Goal: Task Accomplishment & Management: Use online tool/utility

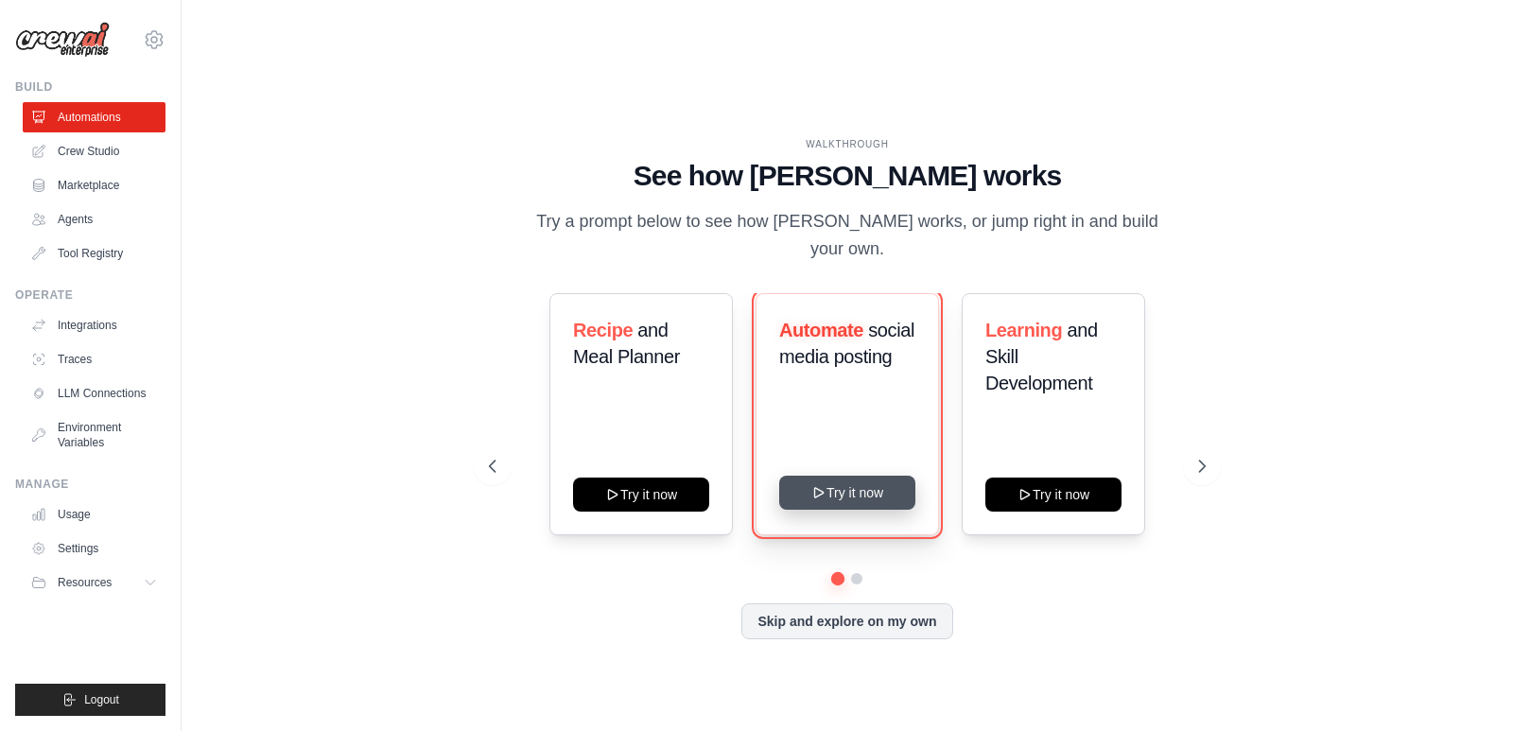
click at [847, 476] on button "Try it now" at bounding box center [847, 493] width 136 height 34
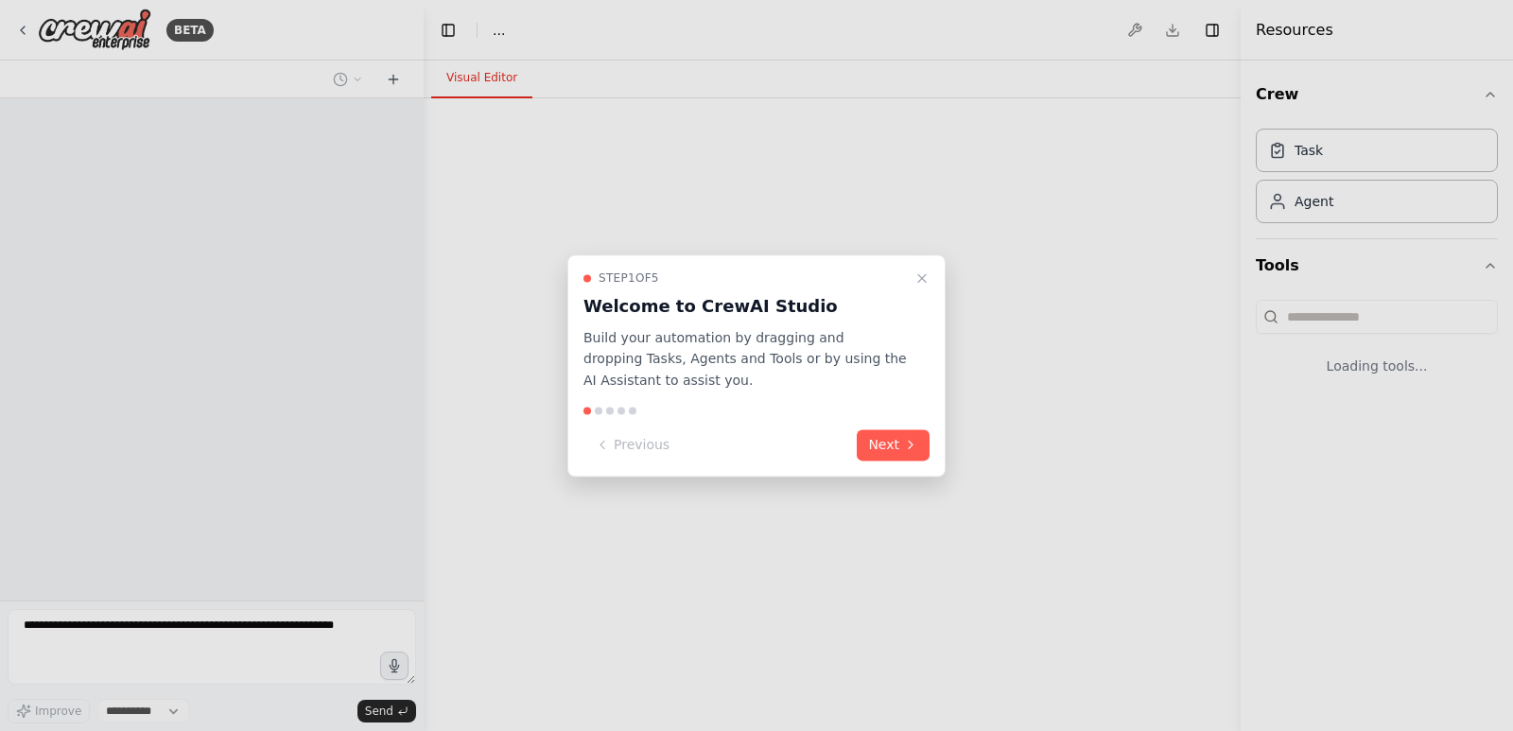
select select "****"
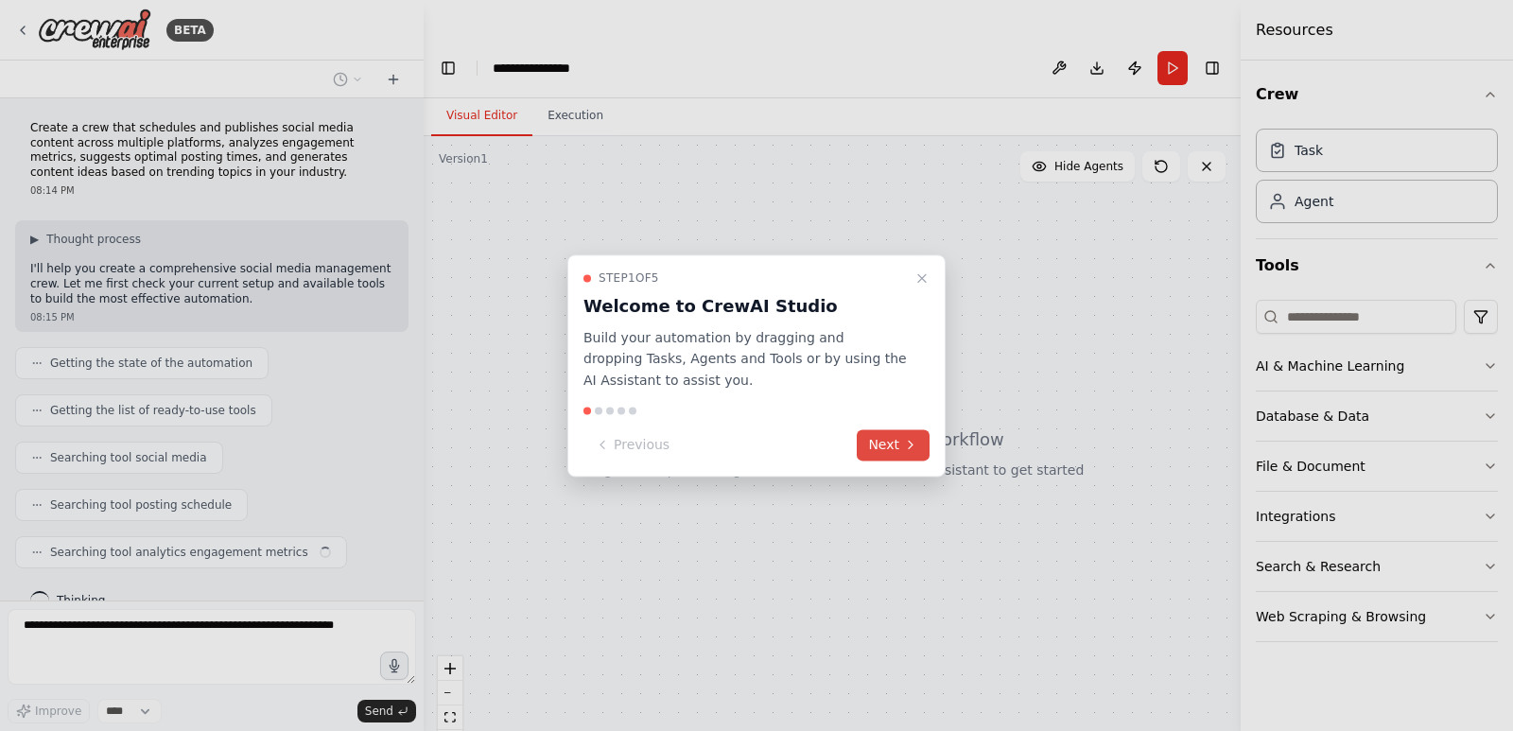
scroll to position [31, 0]
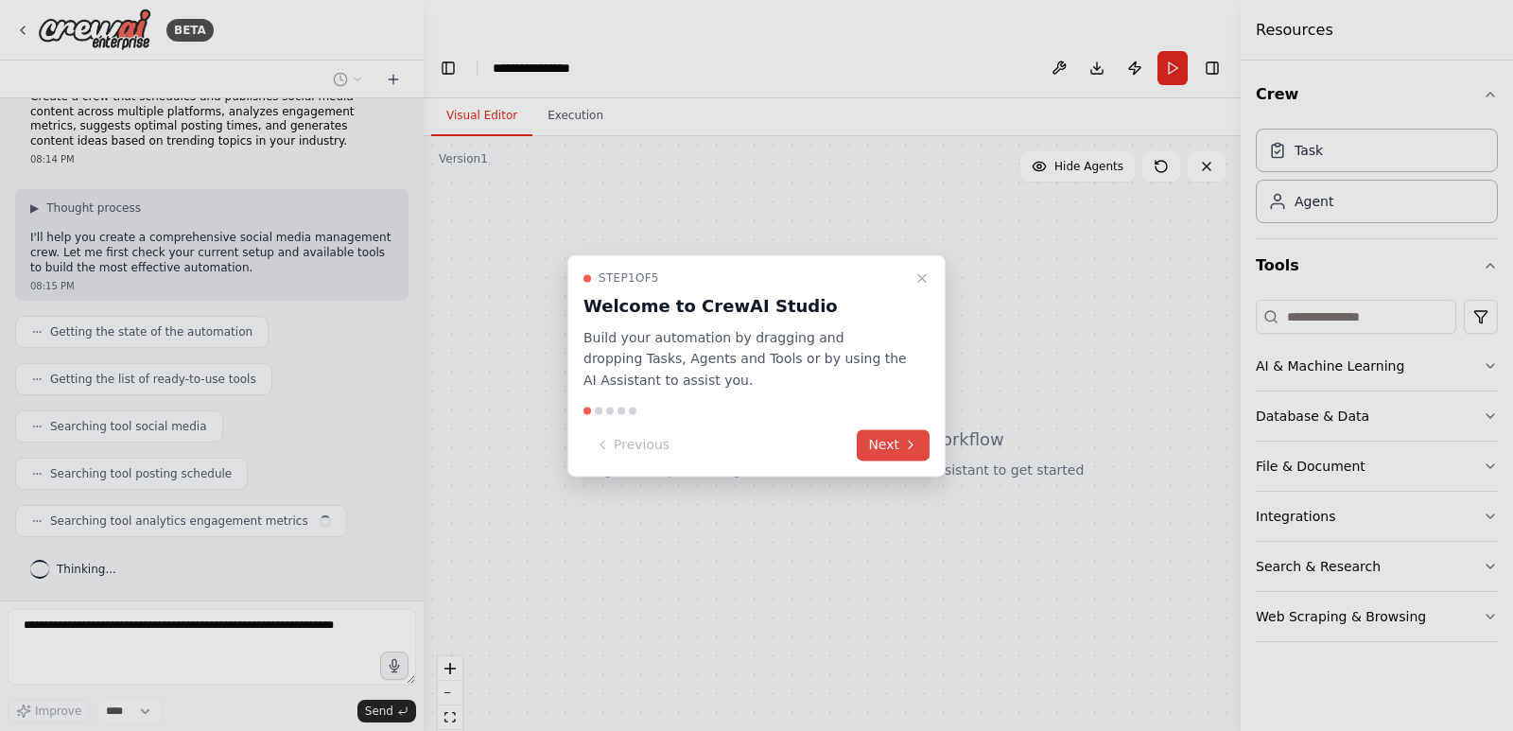
click at [868, 450] on button "Next" at bounding box center [893, 444] width 73 height 31
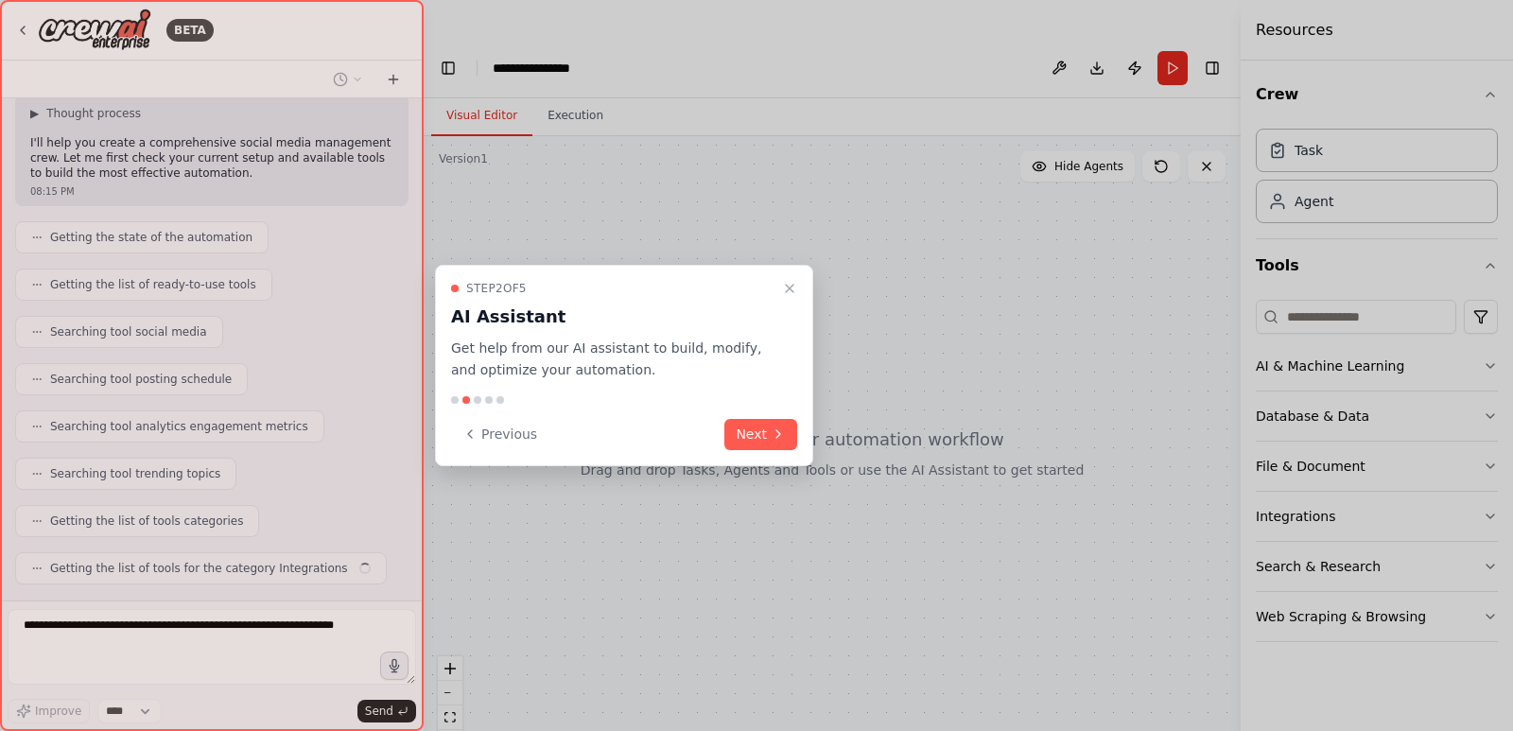
scroll to position [173, 0]
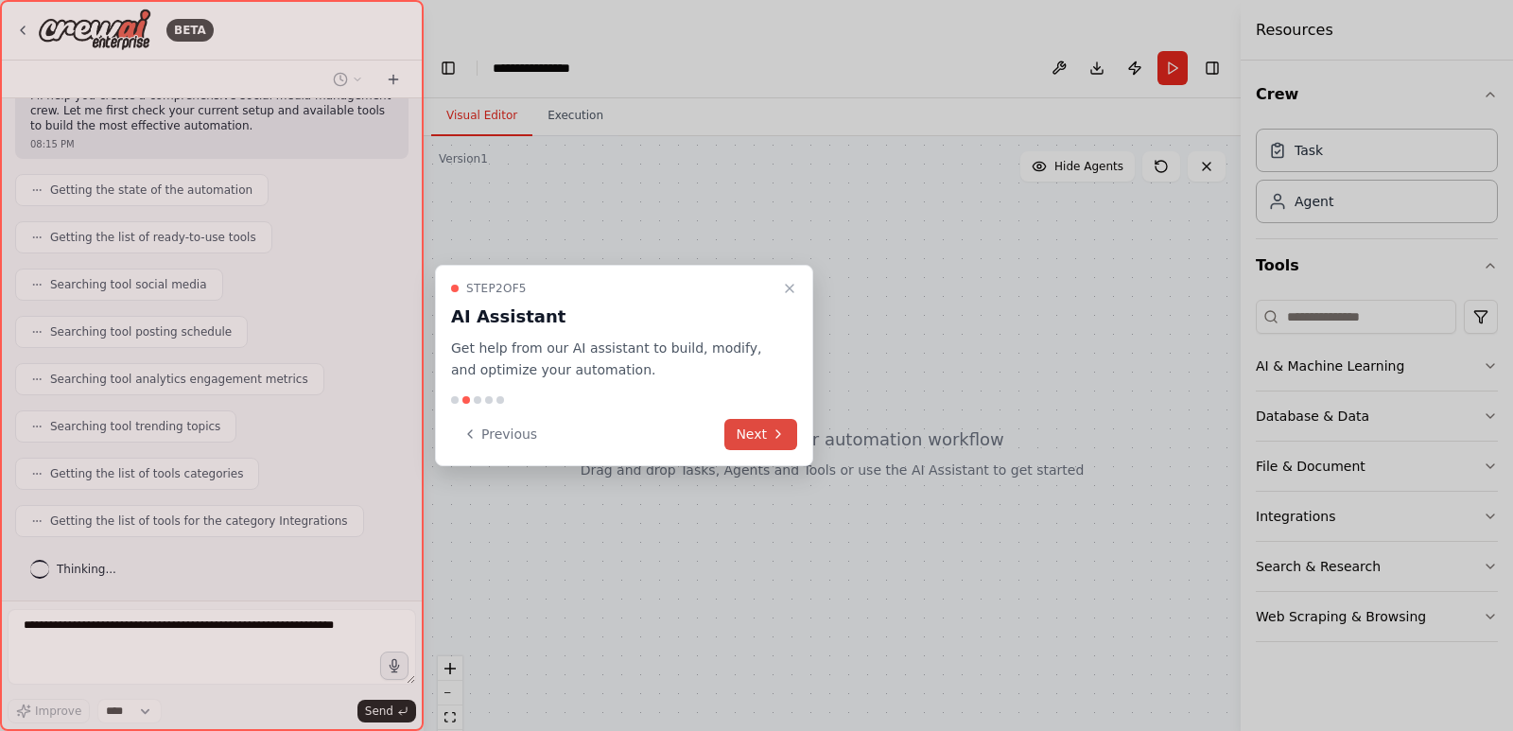
click at [745, 434] on button "Next" at bounding box center [760, 434] width 73 height 31
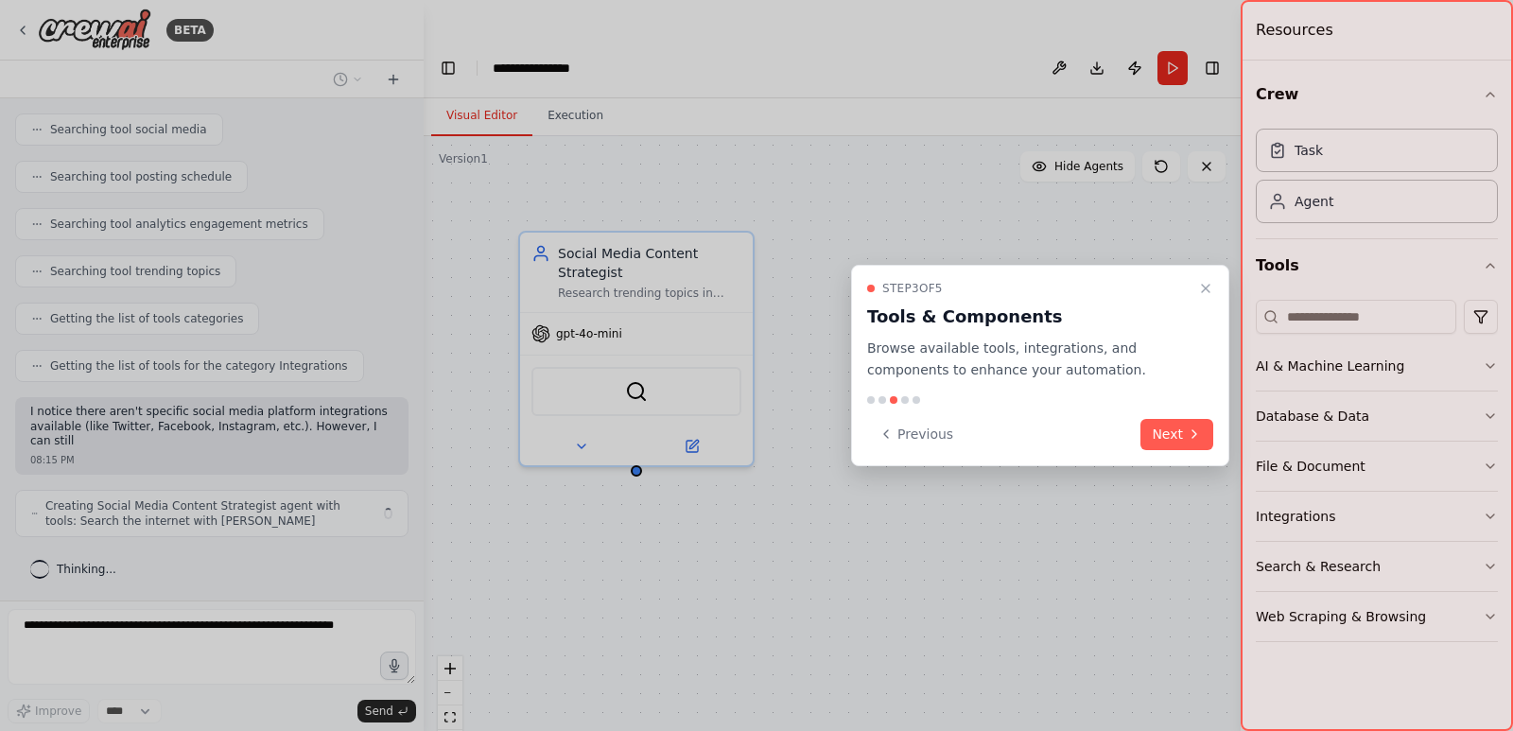
click at [745, 436] on div at bounding box center [756, 365] width 1513 height 731
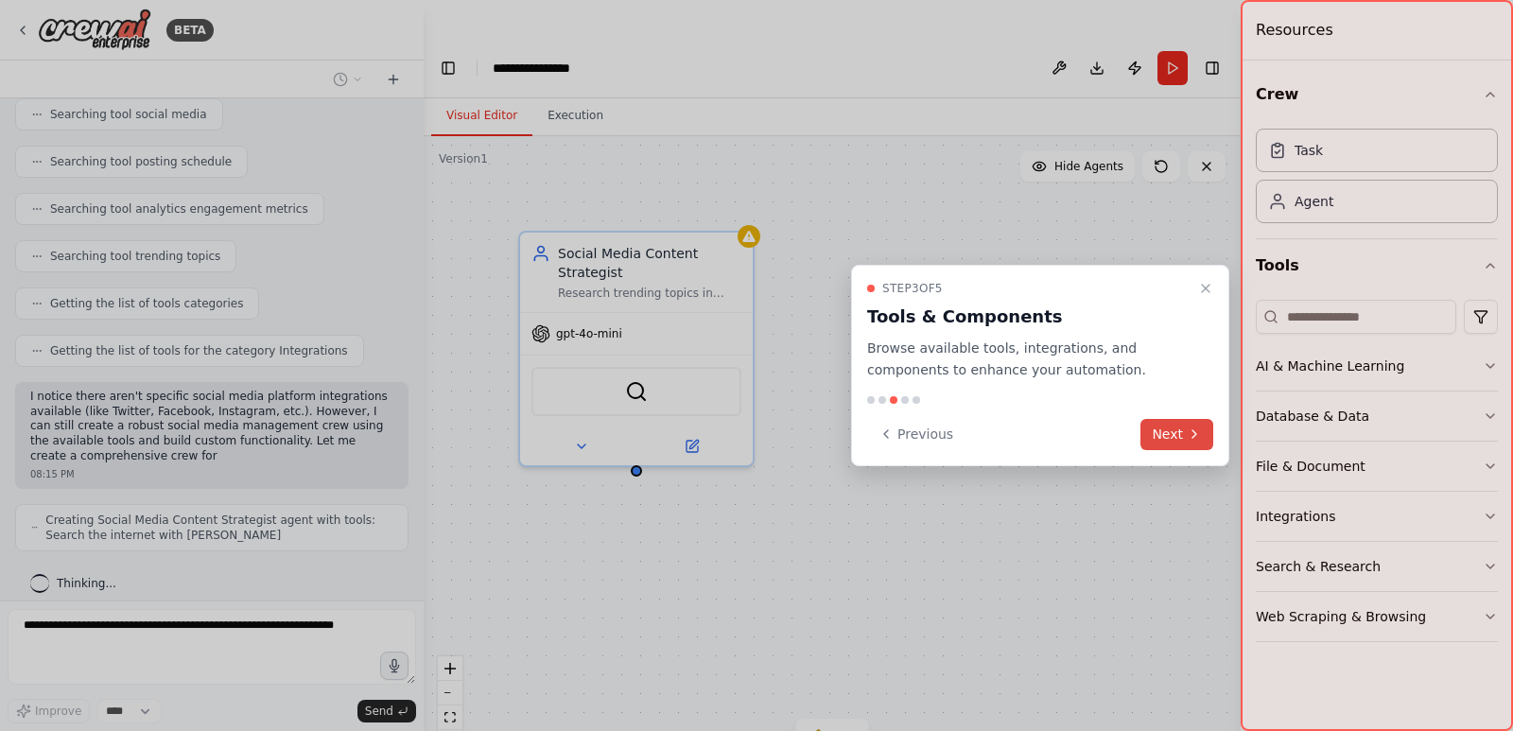
scroll to position [357, 0]
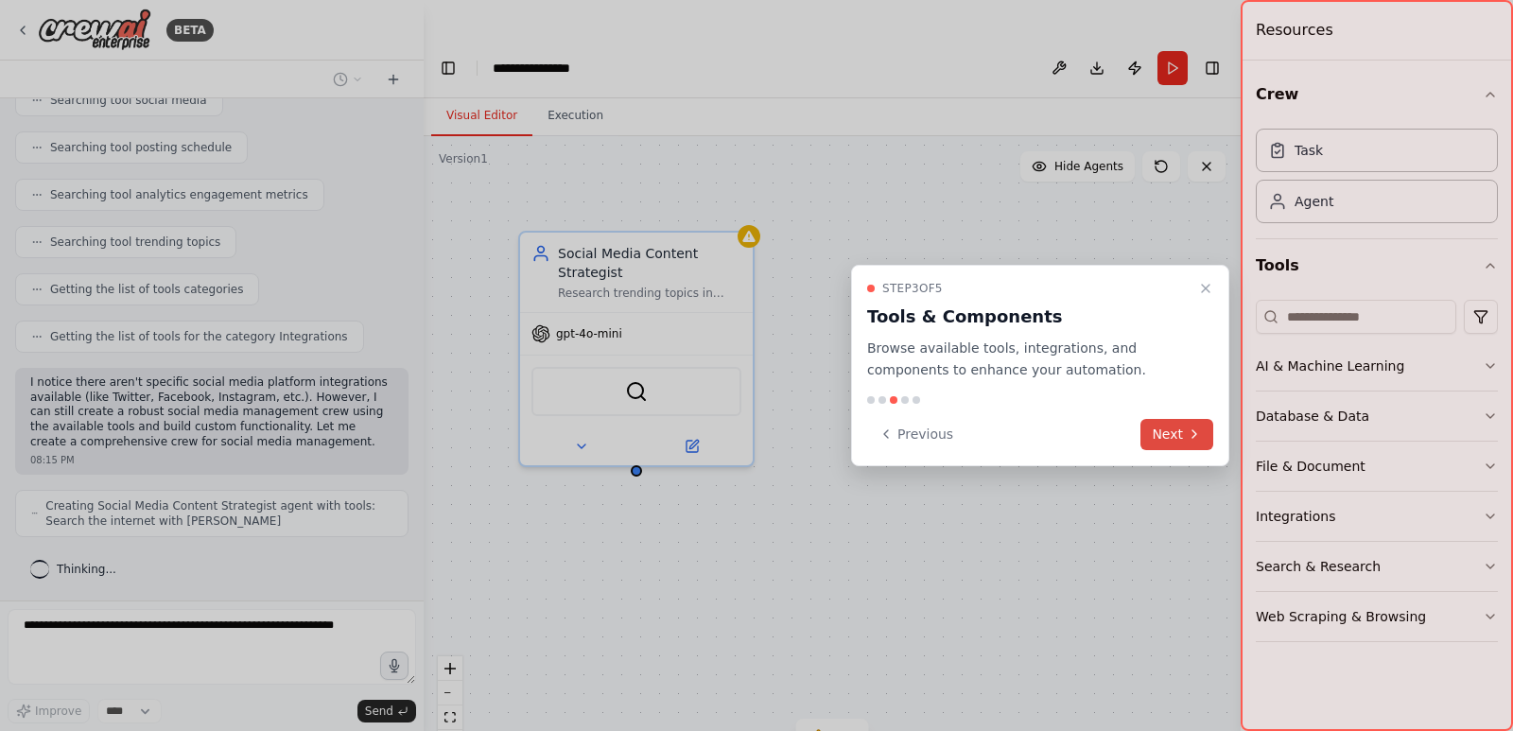
click at [1158, 431] on button "Next" at bounding box center [1176, 434] width 73 height 31
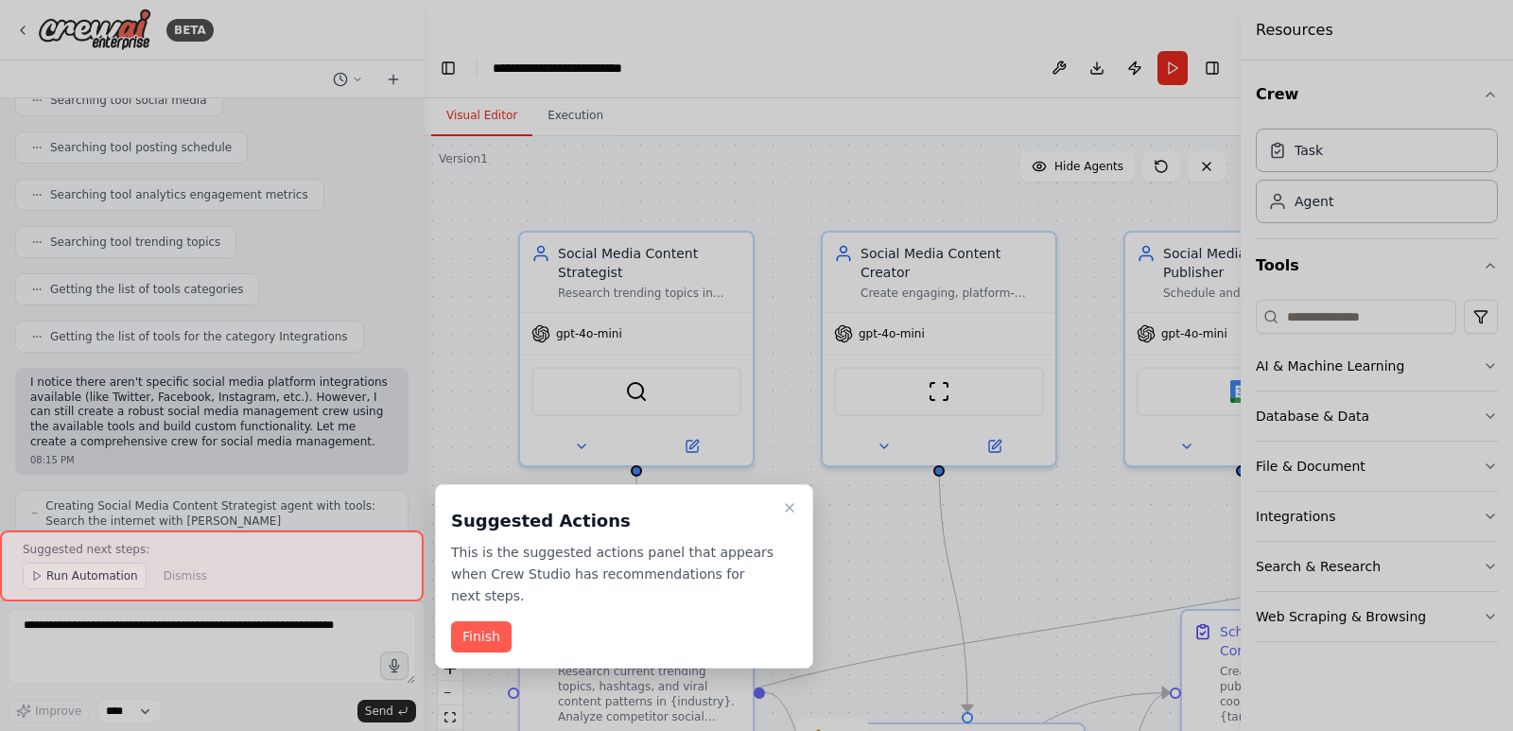
scroll to position [2286, 0]
